Goal: Information Seeking & Learning: Learn about a topic

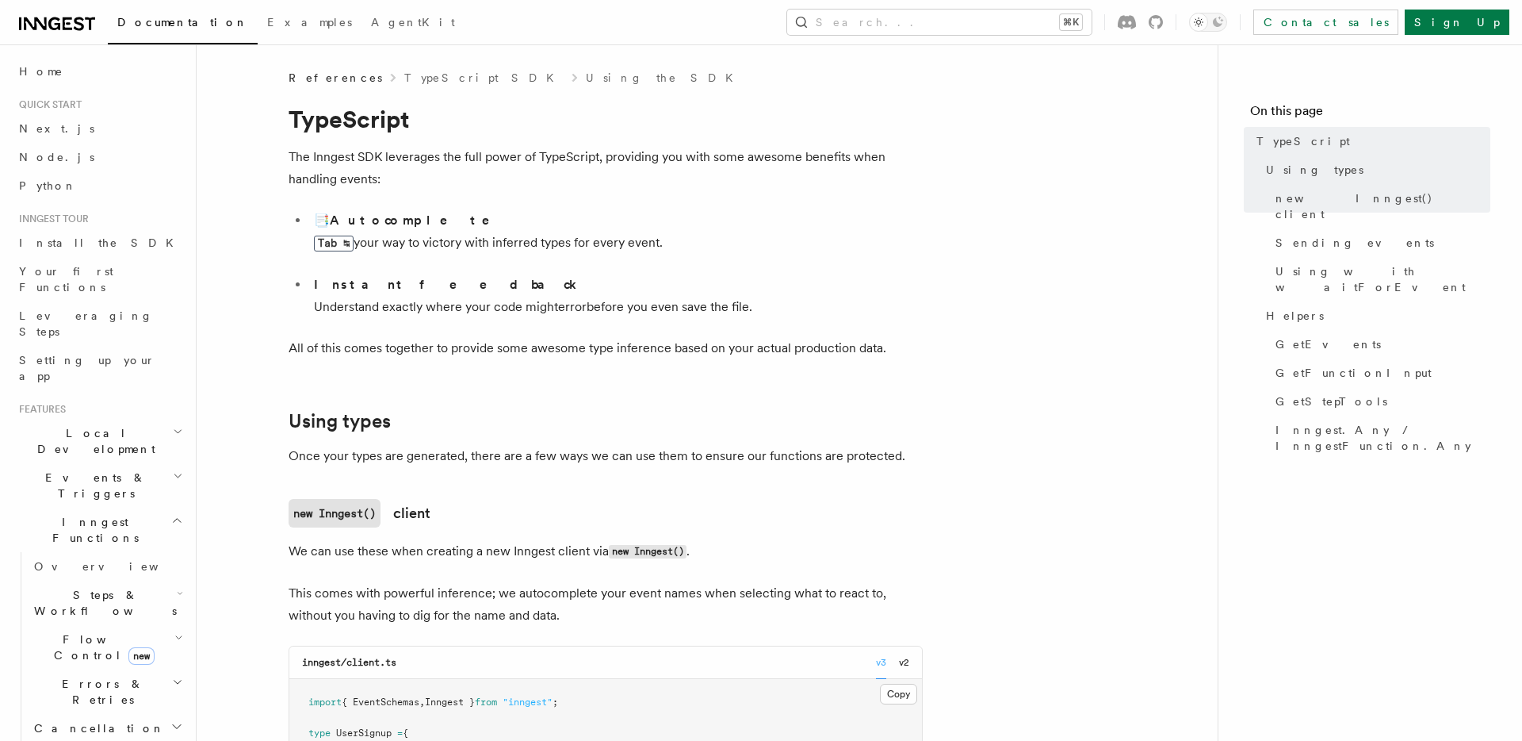
click at [133, 580] on h2 "Steps & Workflows" at bounding box center [107, 602] width 159 height 44
click at [67, 270] on span "Your first Functions" at bounding box center [66, 279] width 94 height 29
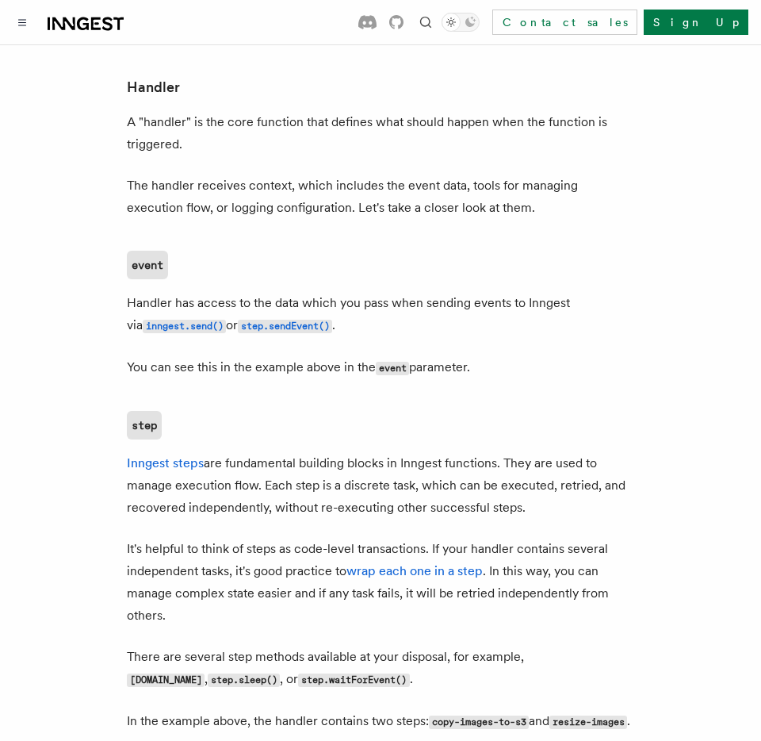
scroll to position [1837, 0]
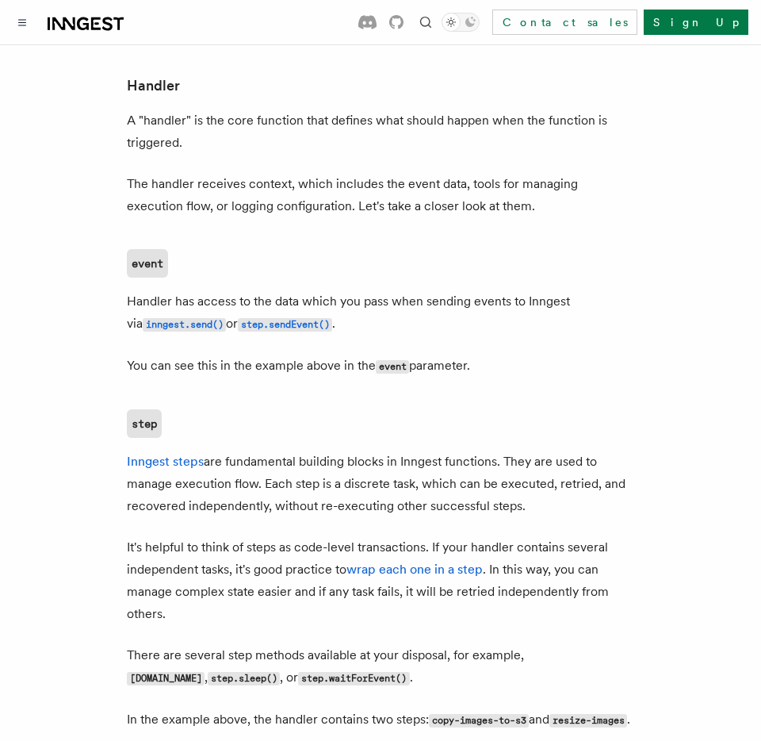
click at [171, 465] on p "Inngest steps are fundamental building blocks in Inngest functions. They are us…" at bounding box center [380, 483] width 507 height 67
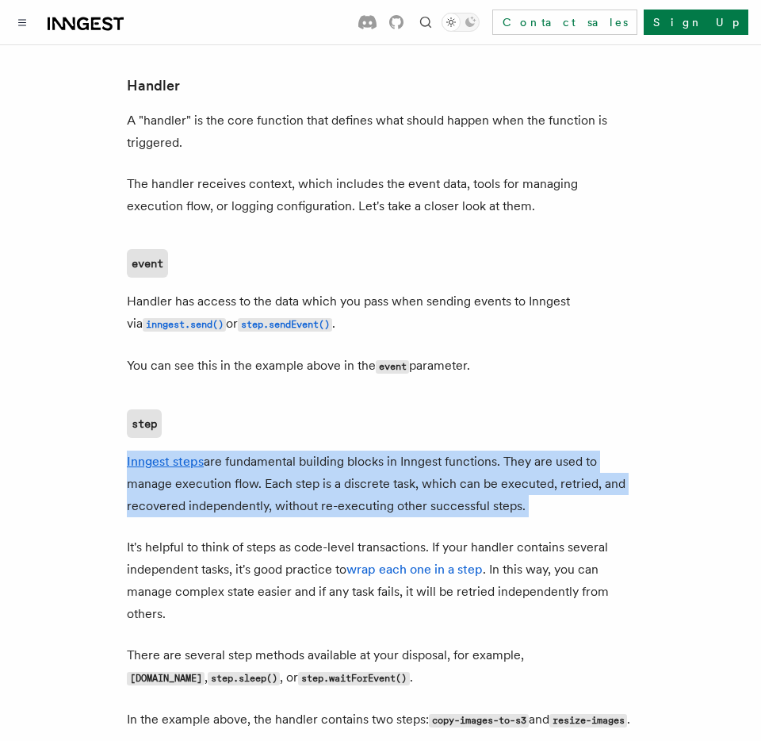
click at [171, 465] on p "Inngest steps are fundamental building blocks in Inngest functions. They are us…" at bounding box center [380, 483] width 507 height 67
click at [171, 494] on p "Inngest steps are fundamental building blocks in Inngest functions. They are us…" at bounding box center [380, 483] width 507 height 67
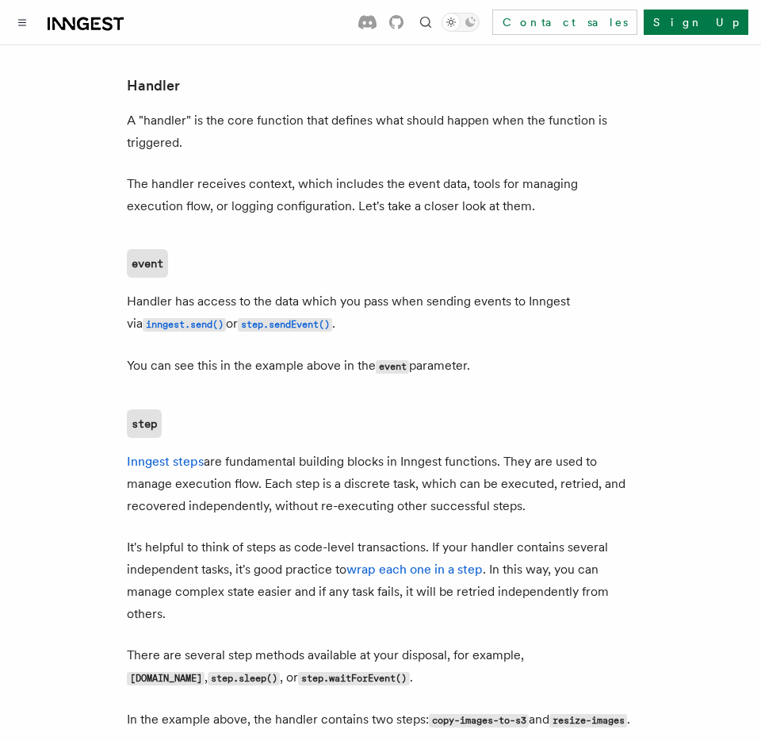
click at [159, 538] on p "It's helpful to think of steps as code-level transactions. If your handler cont…" at bounding box center [380, 580] width 507 height 89
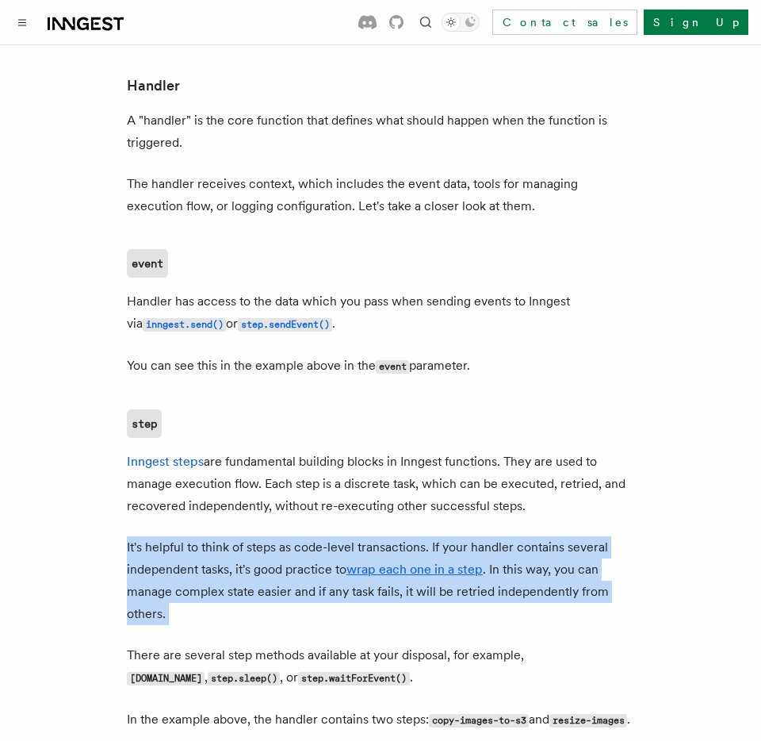
click at [159, 538] on p "It's helpful to think of steps as code-level transactions. If your handler cont…" at bounding box center [380, 580] width 507 height 89
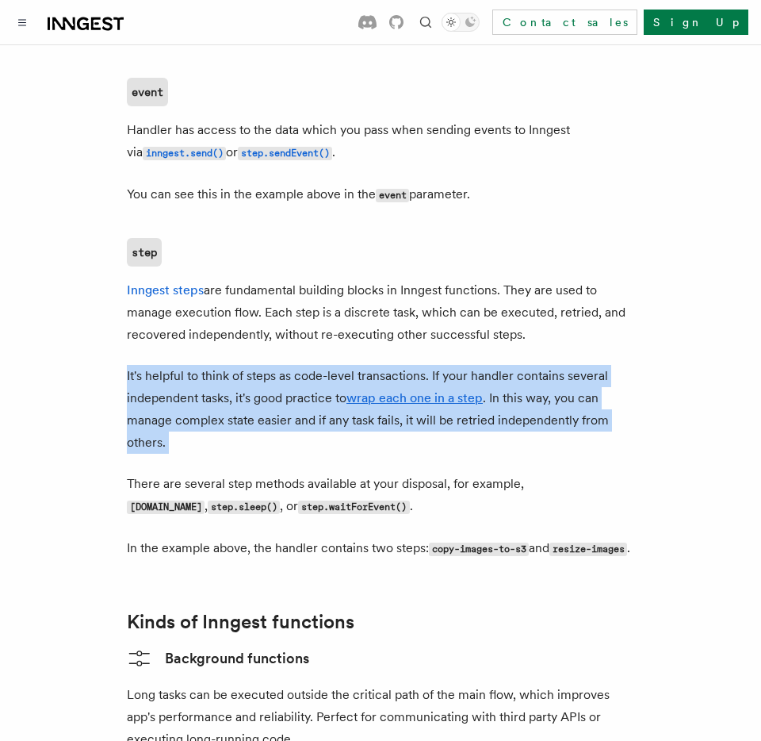
scroll to position [2009, 0]
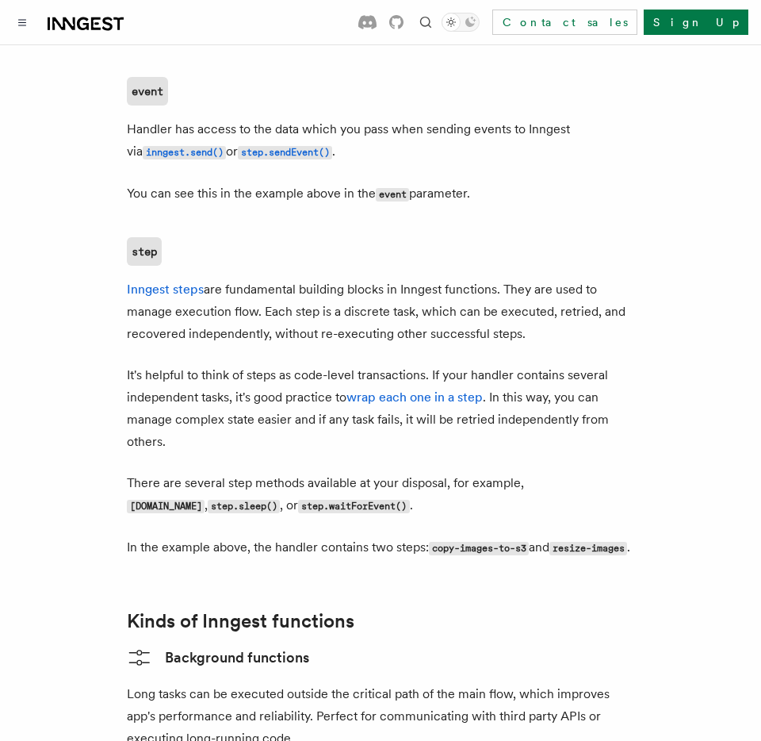
click at [178, 536] on p "In the example above, the handler contains two steps: copy-images-to-s3 and res…" at bounding box center [380, 547] width 507 height 23
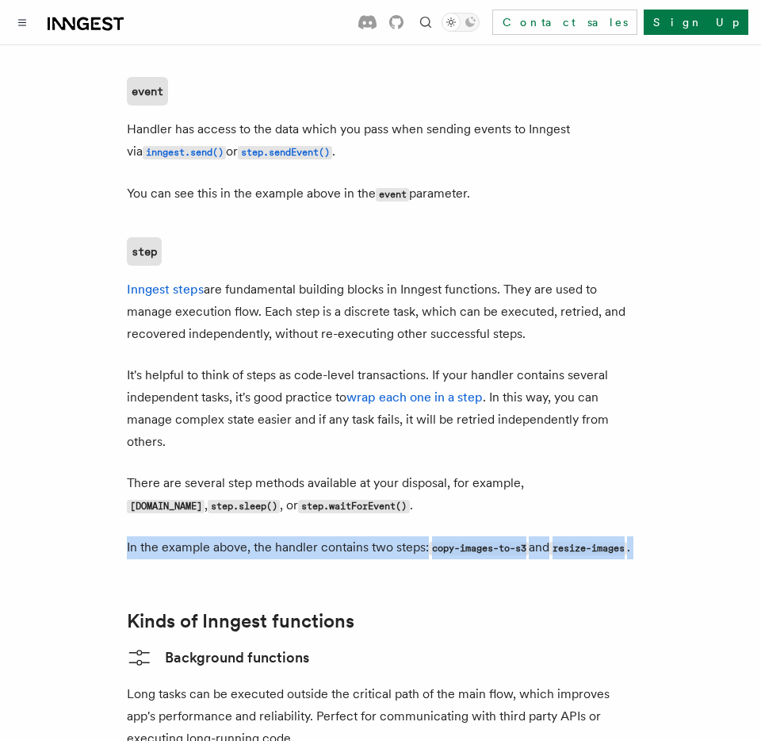
click at [178, 536] on p "In the example above, the handler contains two steps: copy-images-to-s3 and res…" at bounding box center [380, 547] width 507 height 23
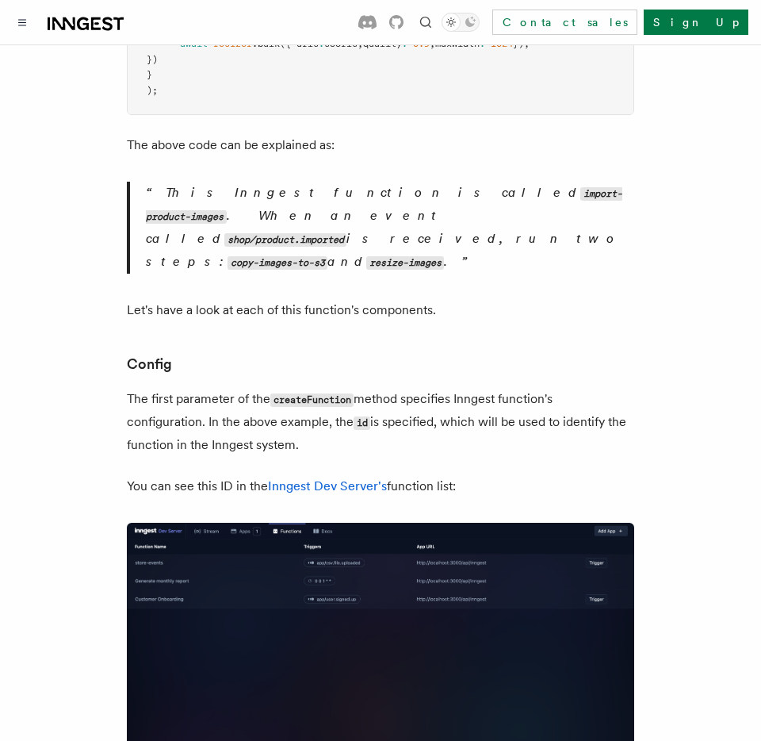
scroll to position [413, 0]
